Goal: Task Accomplishment & Management: Use online tool/utility

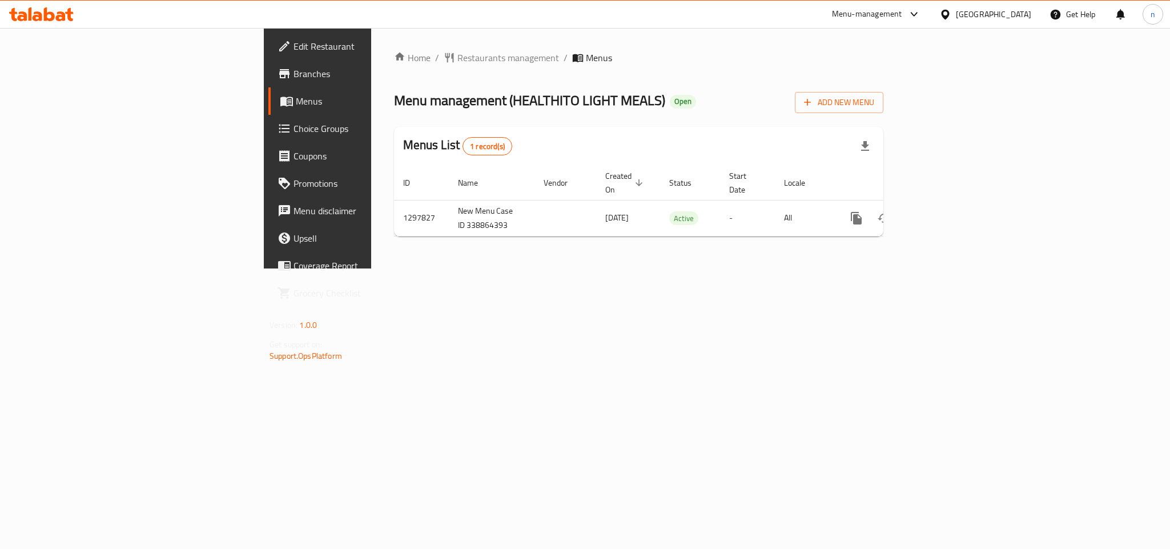
click at [294, 131] on span "Choice Groups" at bounding box center [372, 129] width 156 height 14
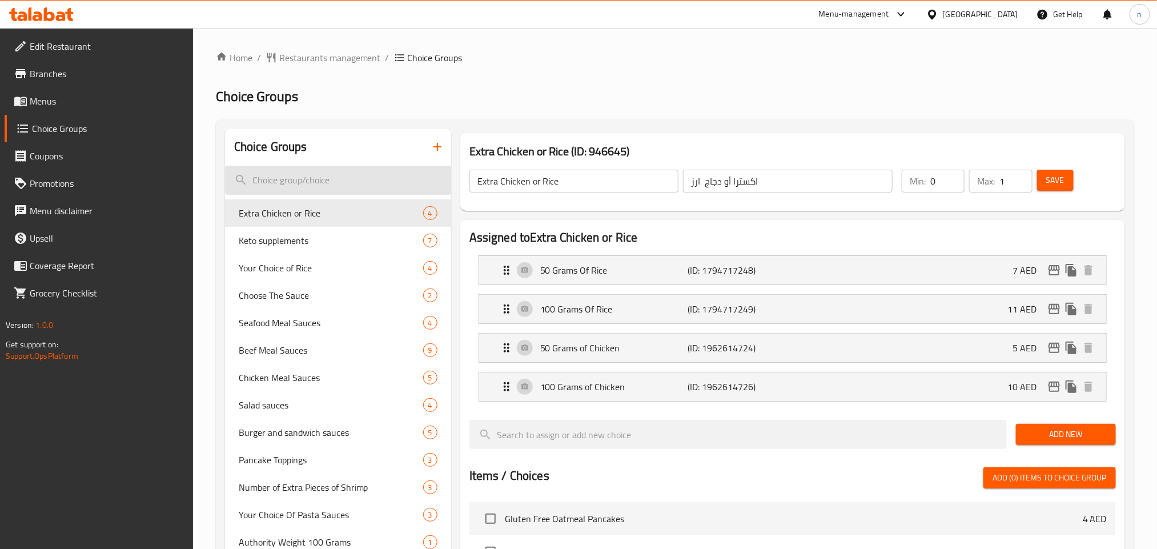
click at [309, 178] on input "search" at bounding box center [338, 180] width 226 height 29
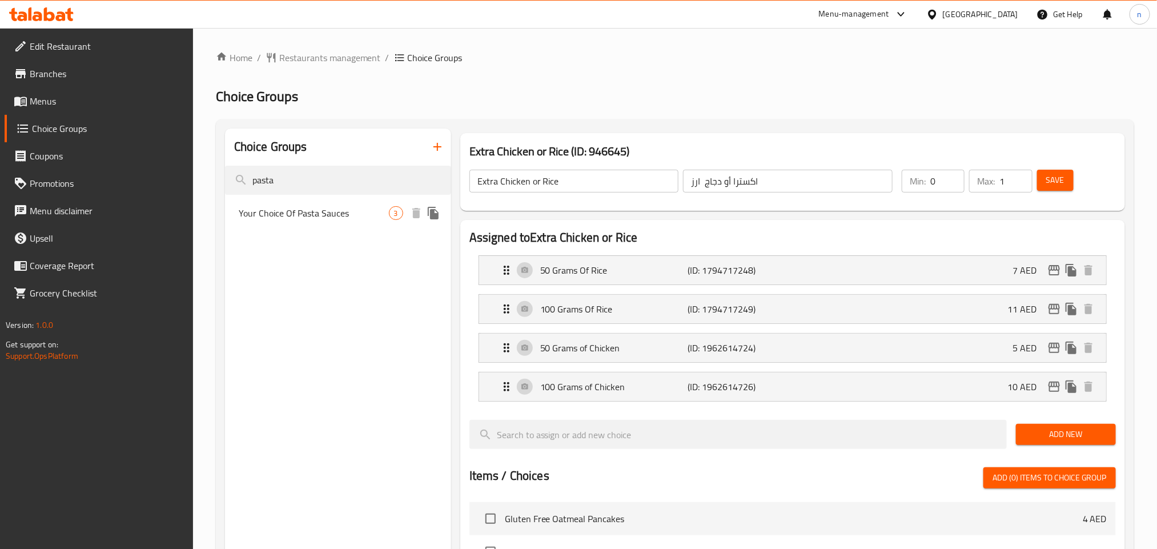
type input "pasta"
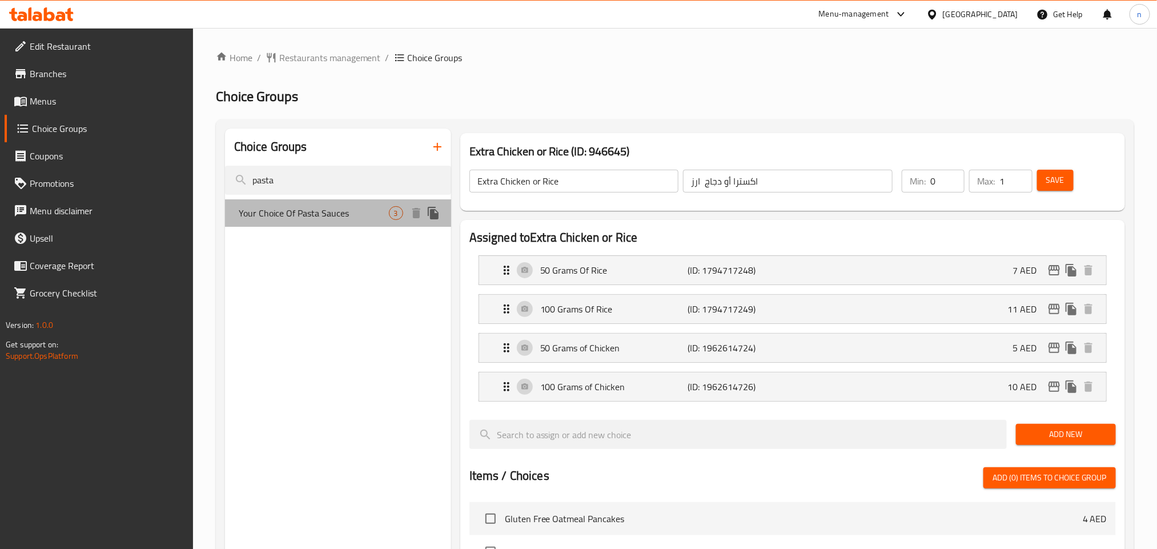
click at [306, 209] on span "Your Choice Of Pasta Sauces" at bounding box center [314, 213] width 150 height 14
type input "Your Choice Of Pasta Sauces"
type input "اختيارك من صلصات باستا"
type input "1"
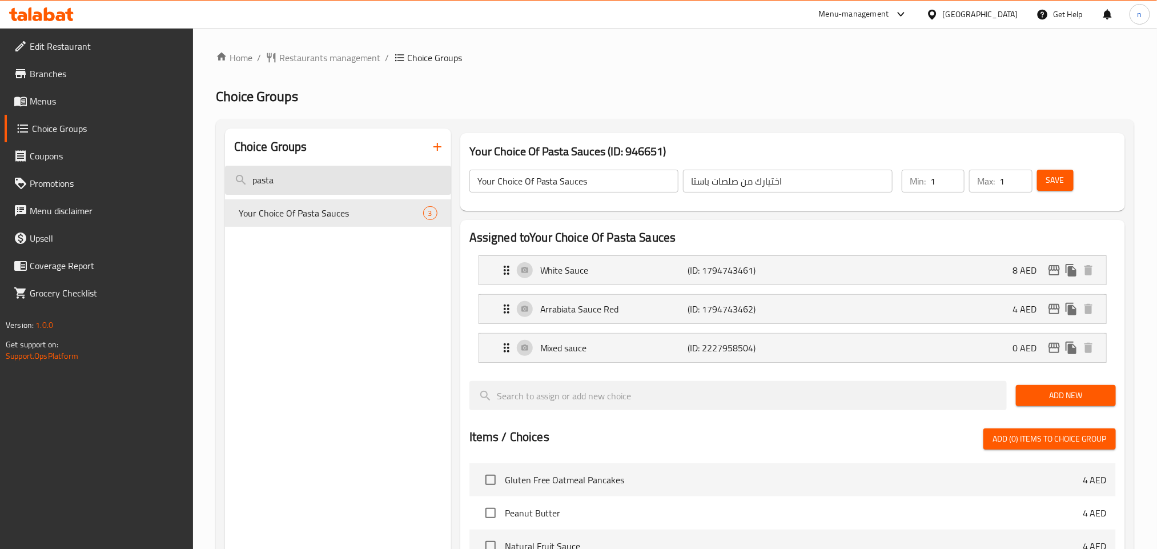
drag, startPoint x: 317, startPoint y: 182, endPoint x: 244, endPoint y: 171, distance: 73.9
click at [244, 171] on input "pasta" at bounding box center [338, 180] width 226 height 29
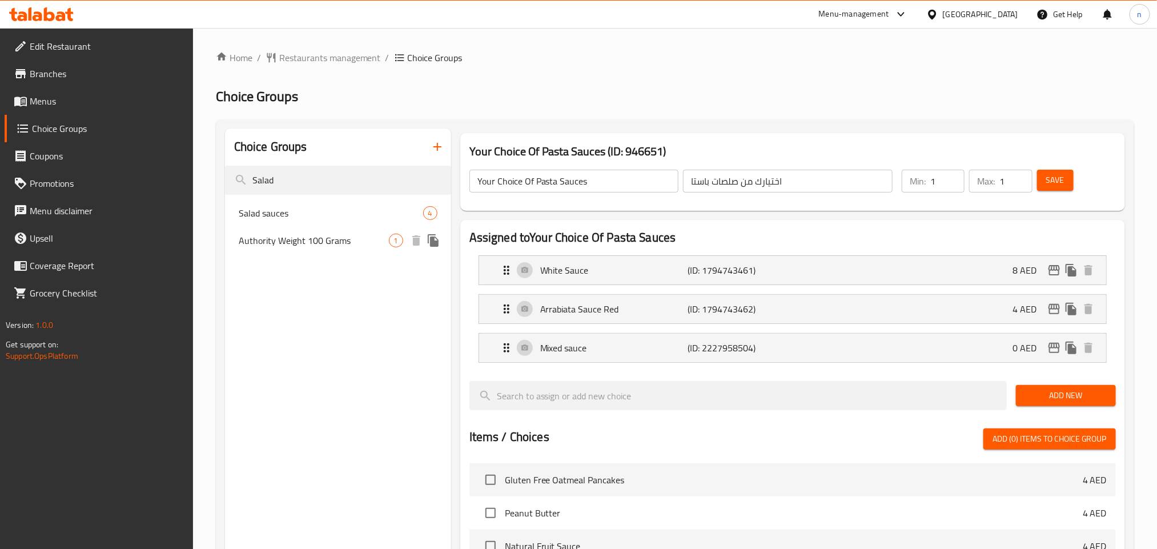
type input "Salad"
click at [263, 235] on span "Authority Weight 100 Grams" at bounding box center [314, 241] width 150 height 14
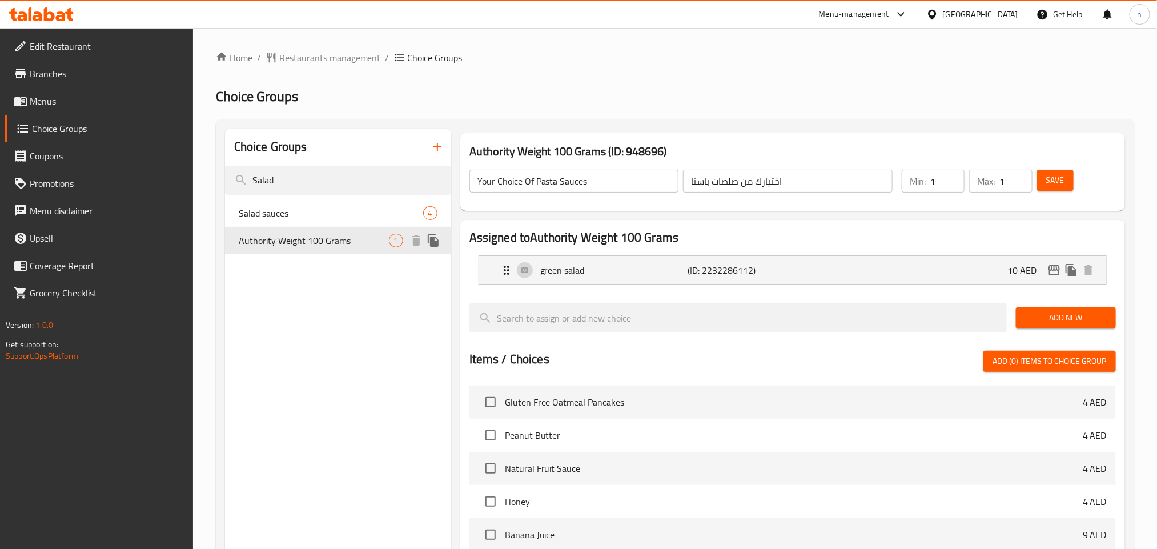
type input "Authority Weight 100 Grams"
type input "وزن السلطة 100 جرام"
type input "0"
type input "4"
drag, startPoint x: 276, startPoint y: 182, endPoint x: 230, endPoint y: 176, distance: 46.6
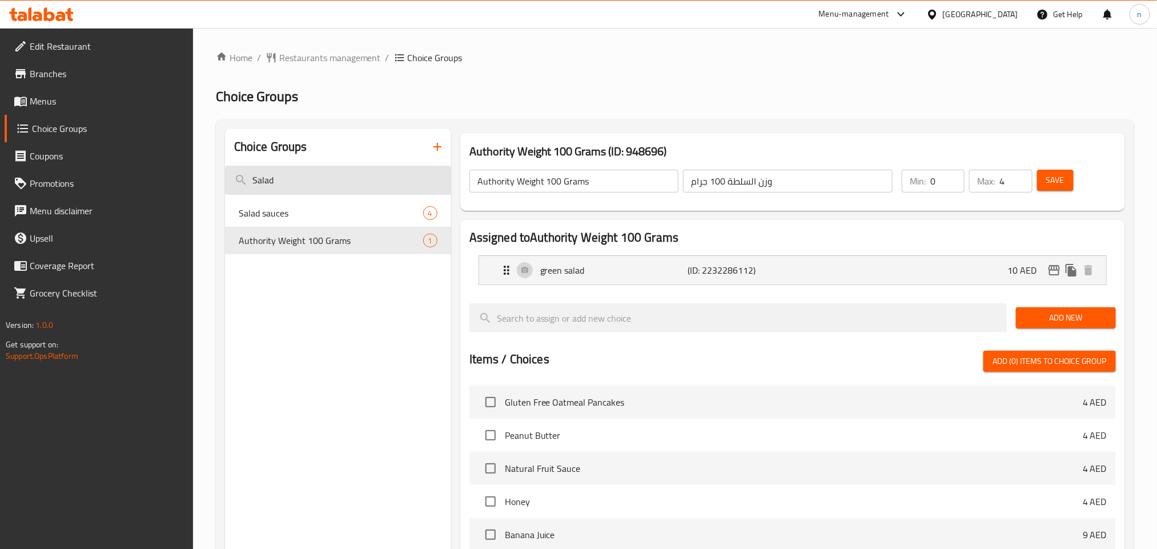
click at [230, 176] on input "Salad" at bounding box center [338, 180] width 226 height 29
paste input "Extra chicken"
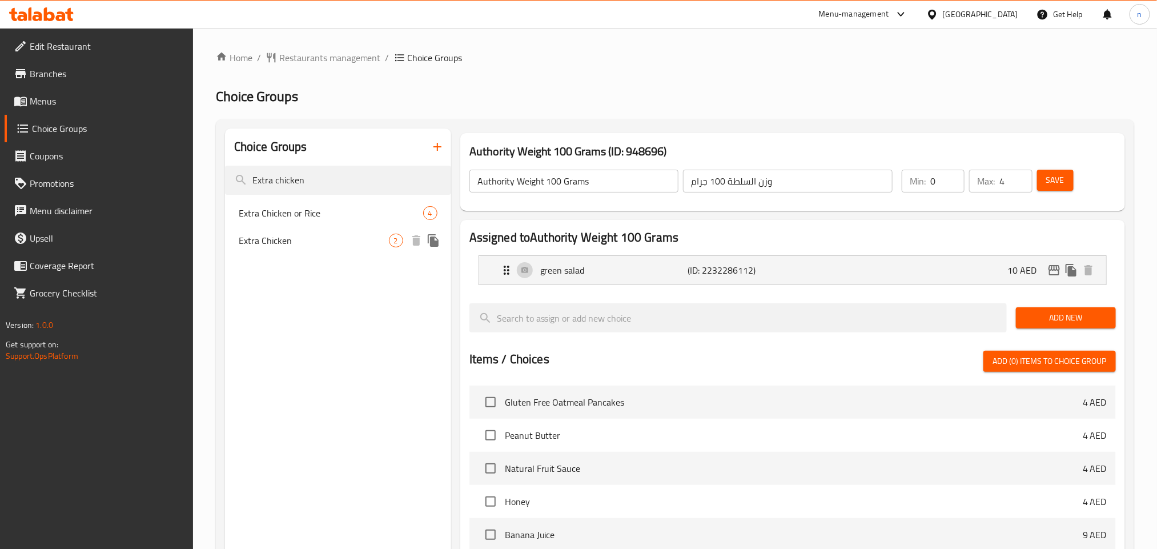
type input "Extra chicken"
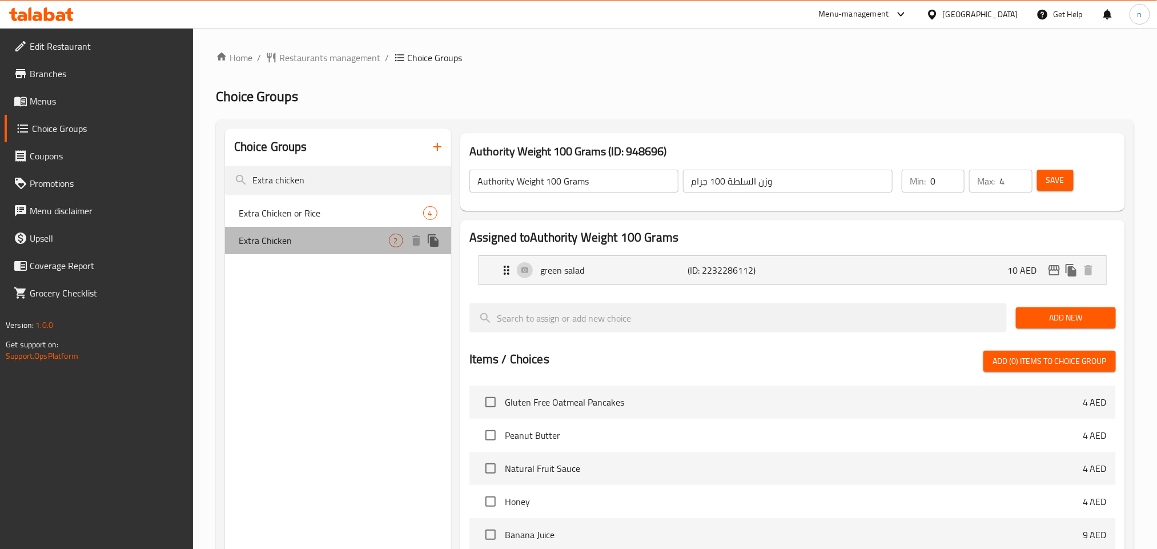
click at [264, 242] on span "Extra Chicken" at bounding box center [314, 241] width 150 height 14
type input "Extra Chicken"
type input "دجاج إضافي"
type input "1"
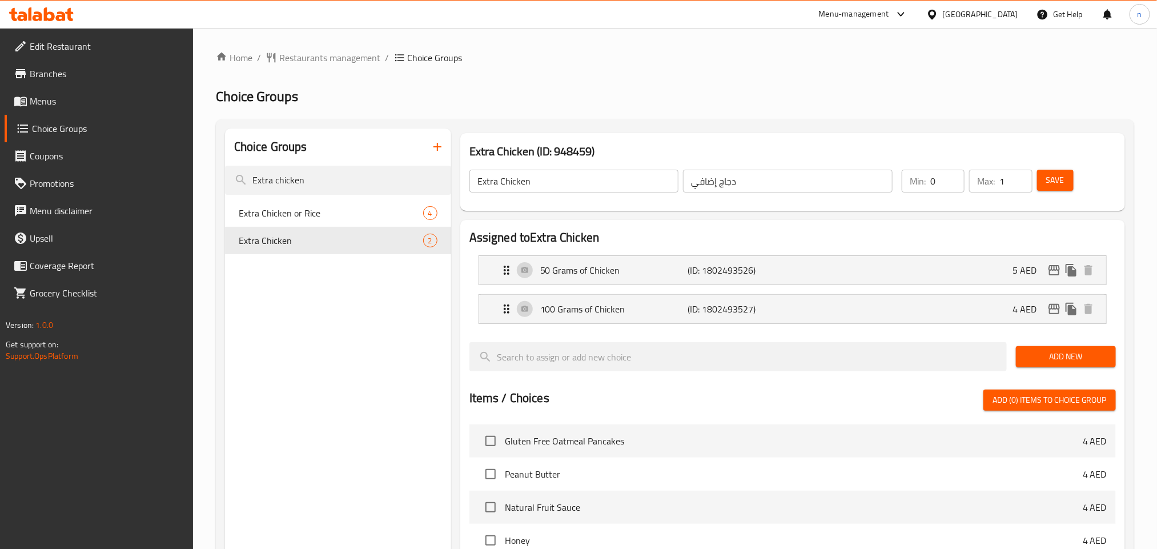
drag, startPoint x: 326, startPoint y: 182, endPoint x: 180, endPoint y: 173, distance: 145.3
click at [180, 173] on div "Edit Restaurant Branches Menus Choice Groups Coupons Promotions Menu disclaimer…" at bounding box center [578, 451] width 1157 height 847
paste input "Your choice of fresh juices"
type input "Your choice of fresh juices"
click at [282, 213] on span "Your choice of fresh juices" at bounding box center [314, 213] width 150 height 14
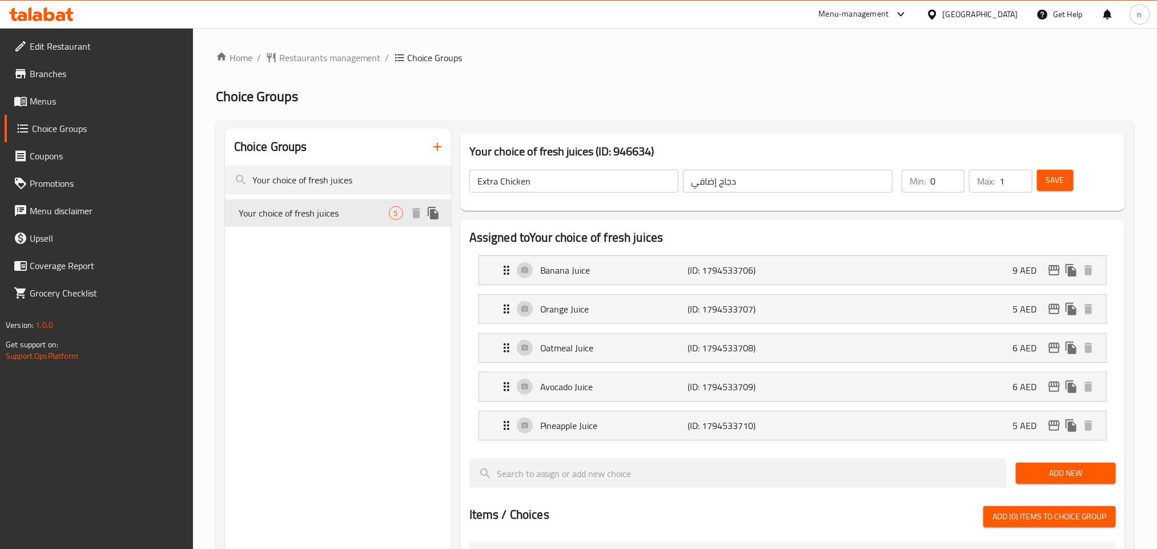
type input "Your choice of fresh juices"
type input "اختيارك من العصائر الطازجة"
type input "5"
drag, startPoint x: 359, startPoint y: 178, endPoint x: 212, endPoint y: 163, distance: 147.0
click at [212, 163] on div "Home / Restaurants management / Choice Groups Choice Groups Choice Groups Your …" at bounding box center [675, 509] width 964 height 963
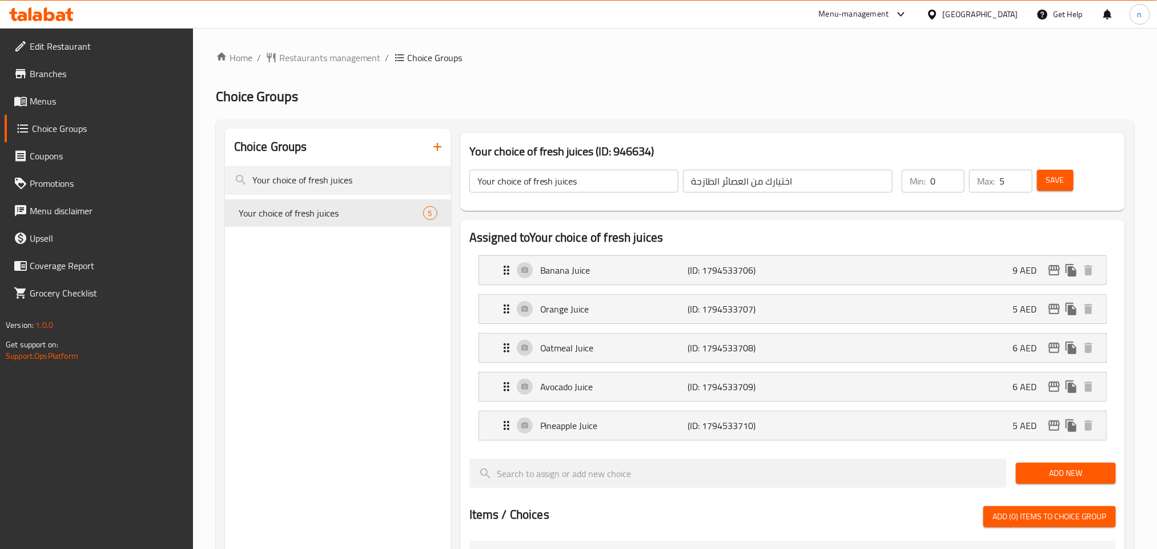
paste input "healthy drink"
type input "healthy drinks"
click at [272, 218] on span "Healthy drinks" at bounding box center [314, 213] width 150 height 14
type input "Healthy drinks"
type input "مشروبات صحيه"
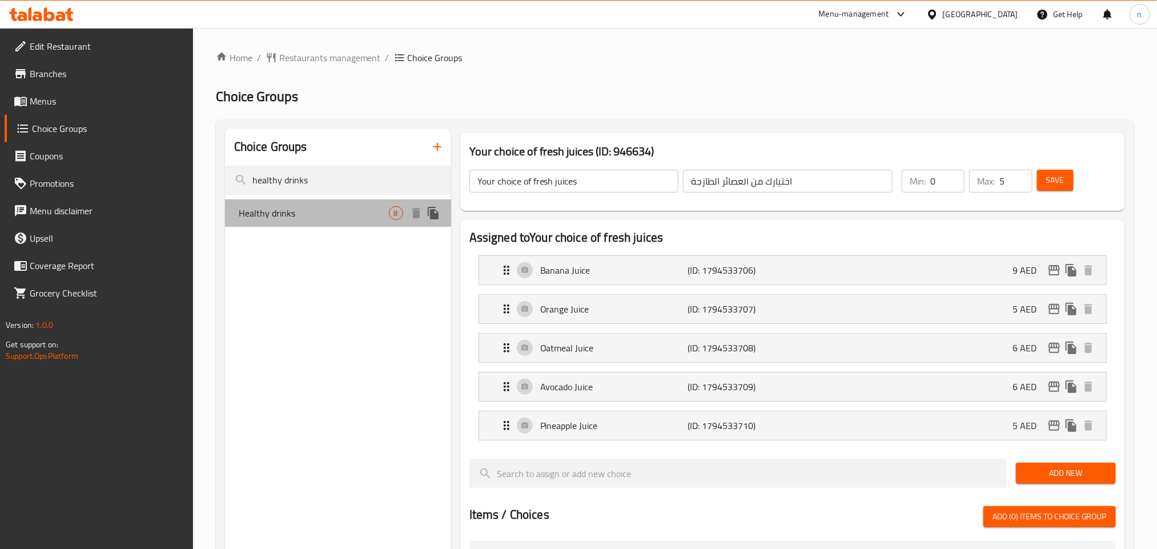
type input "8"
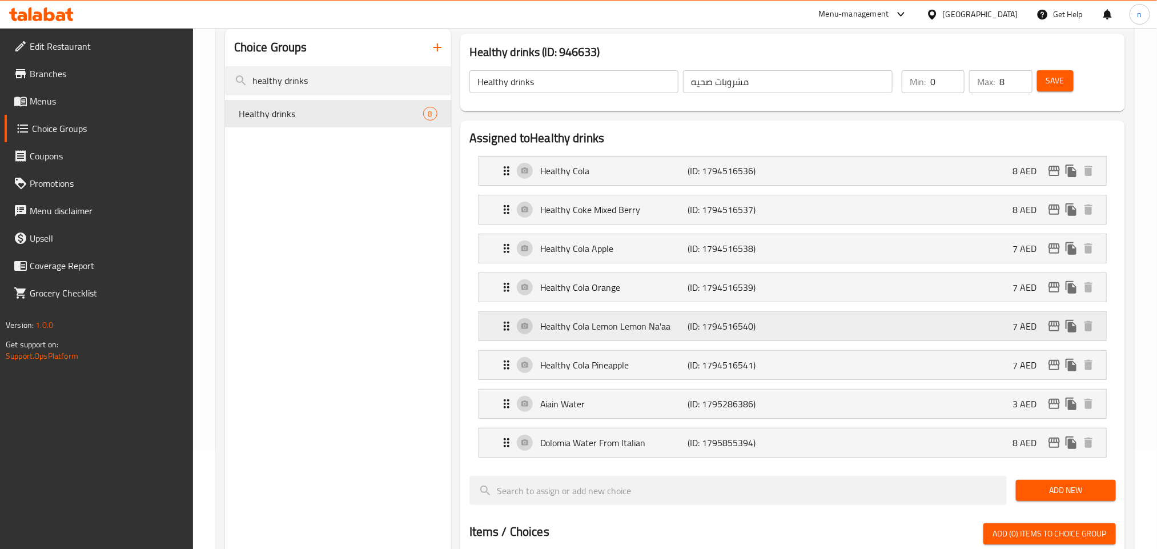
scroll to position [86, 0]
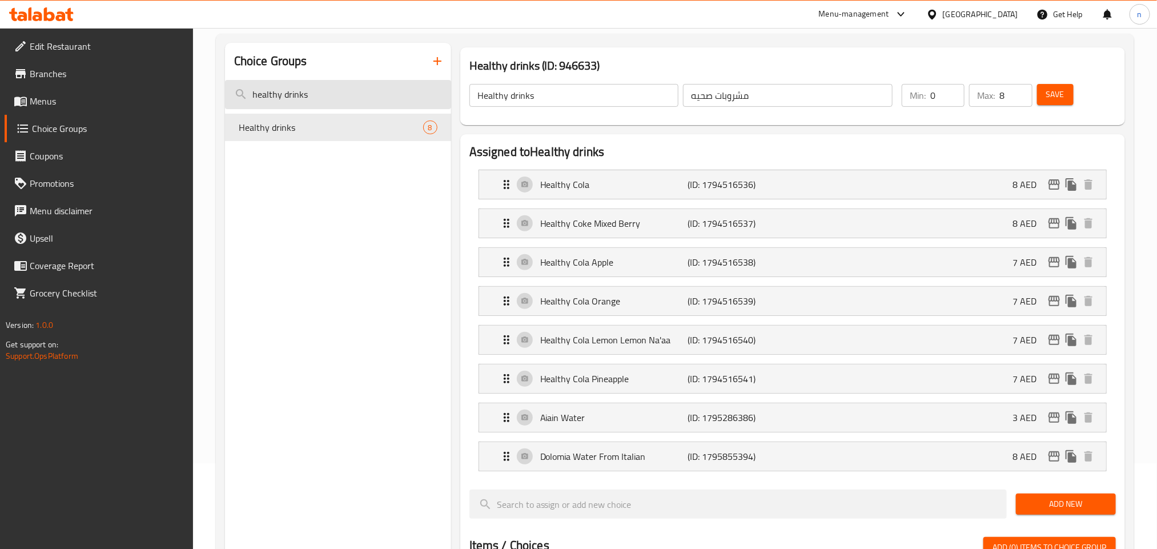
click at [375, 93] on input "healthy drinks" at bounding box center [338, 94] width 226 height 29
drag, startPoint x: 375, startPoint y: 93, endPoint x: 250, endPoint y: 79, distance: 125.8
click at [250, 80] on input "healthy drinks" at bounding box center [338, 94] width 226 height 29
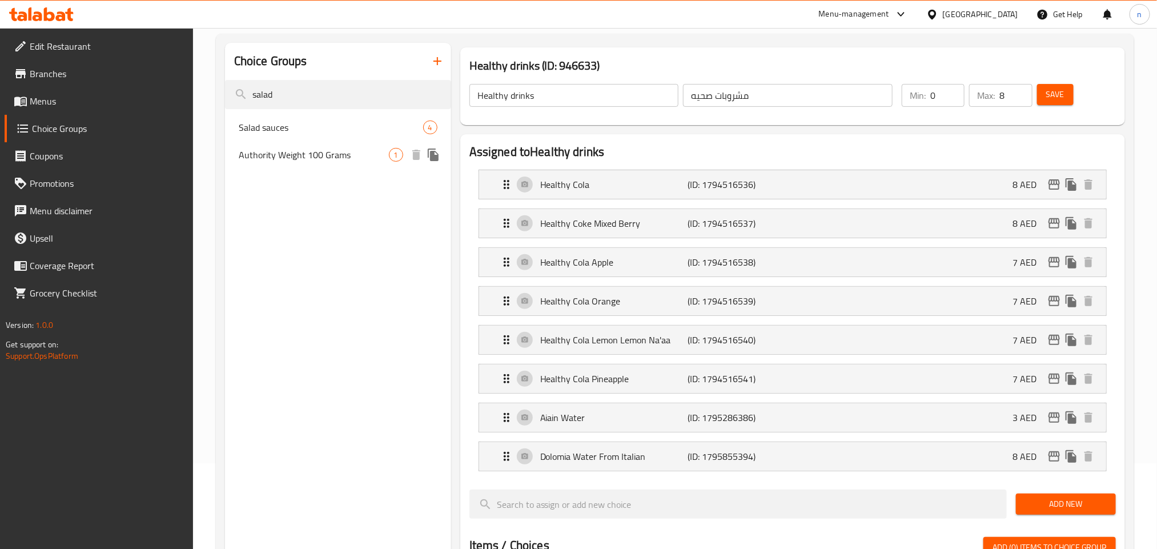
type input "salad"
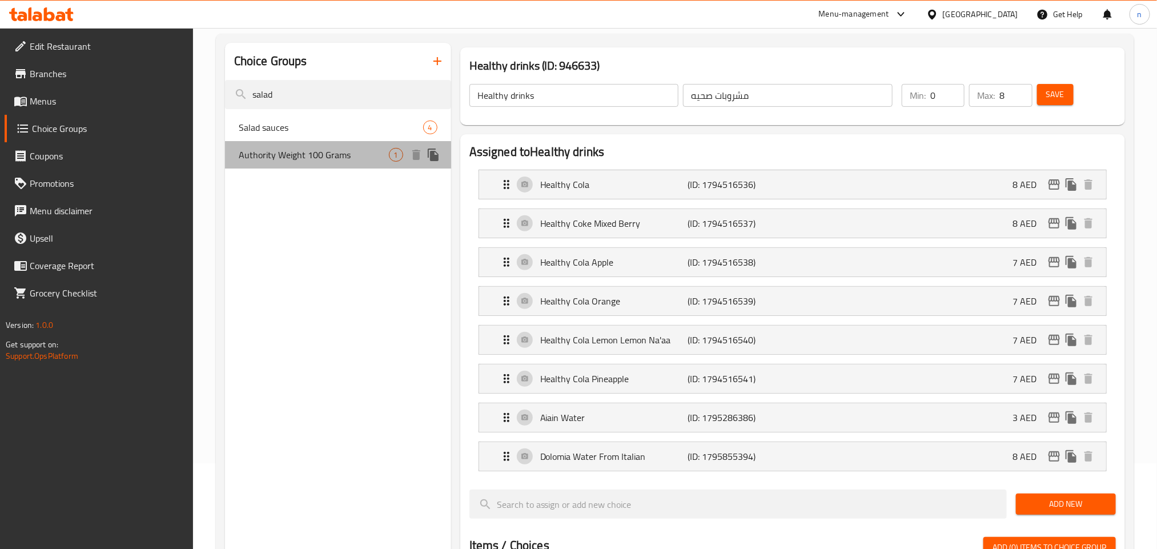
click at [270, 149] on span "Authority Weight 100 Grams" at bounding box center [314, 155] width 150 height 14
type input "Authority Weight 100 Grams"
type input "وزن السلطة 100 جرام"
type input "4"
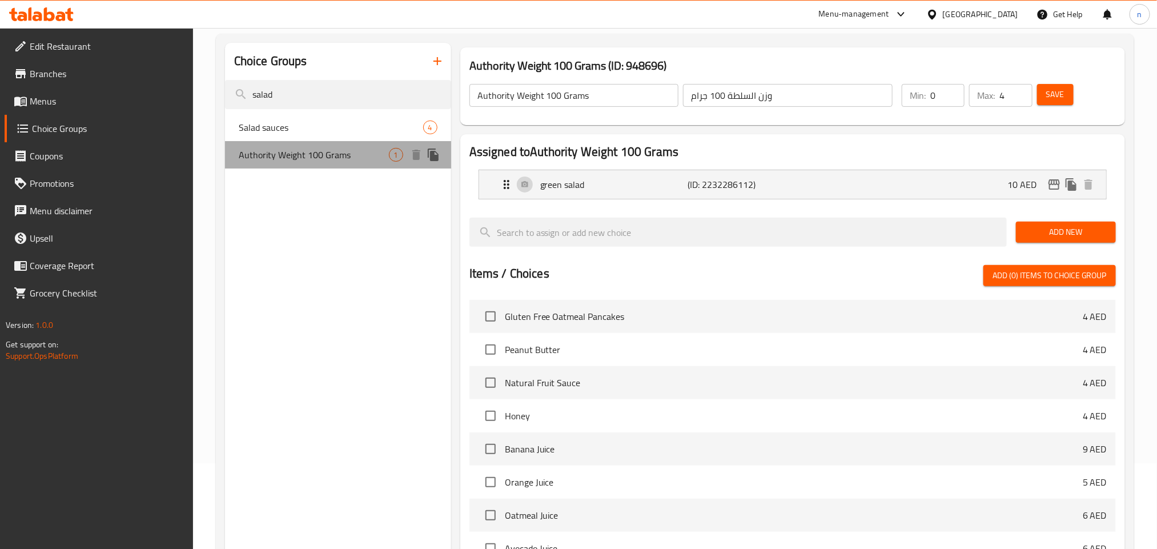
drag, startPoint x: 355, startPoint y: 156, endPoint x: 310, endPoint y: 156, distance: 45.1
click at [310, 156] on span "Authority Weight 100 Grams" at bounding box center [314, 155] width 150 height 14
click at [307, 156] on span "Authority Weight 100 Grams" at bounding box center [314, 155] width 150 height 14
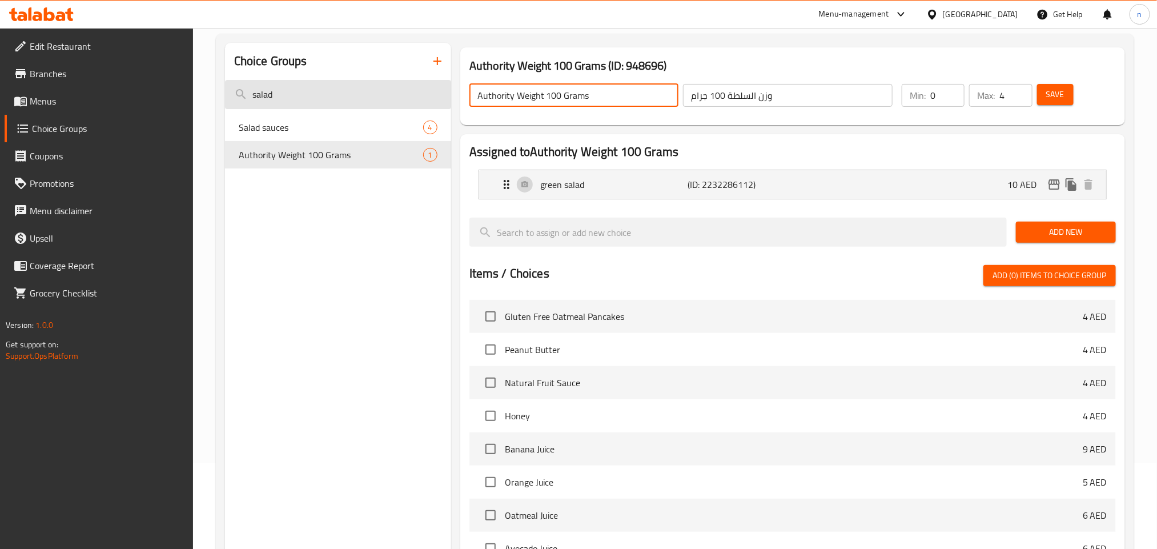
drag, startPoint x: 598, startPoint y: 96, endPoint x: 441, endPoint y: 87, distance: 157.8
click at [441, 87] on div "Choice Groups salad Salad sauces 4 Authority Weight 100 Grams 1 Authority Weigh…" at bounding box center [677, 381] width 905 height 676
click at [283, 89] on input "salad" at bounding box center [338, 94] width 226 height 29
